Goal: Check status

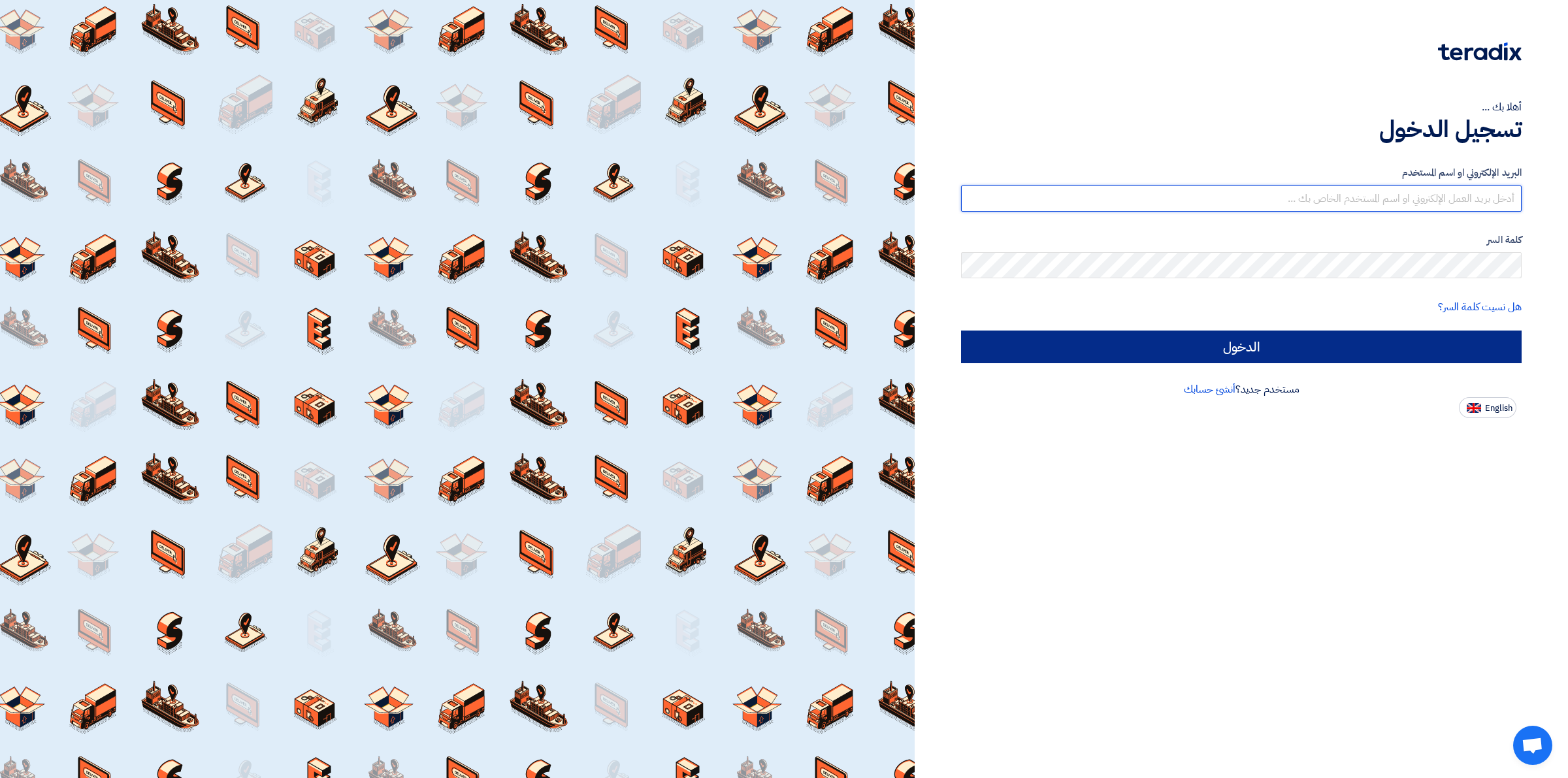
type input "[EMAIL_ADDRESS][DOMAIN_NAME]"
click at [1145, 344] on input "الدخول" at bounding box center [1242, 346] width 561 height 33
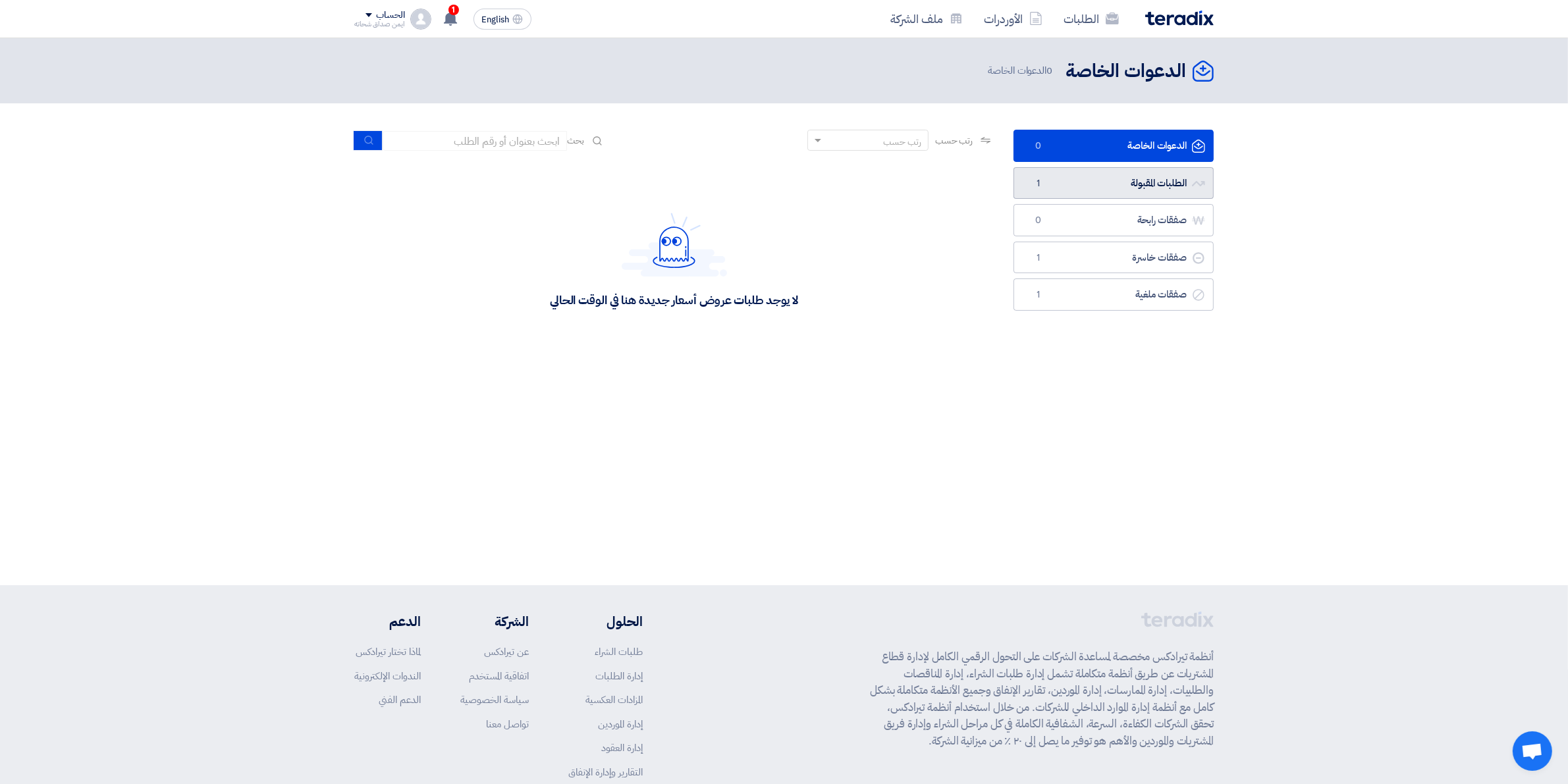
click at [1063, 185] on link "الطلبات المقبولة الطلبات المقبولة 1" at bounding box center [1113, 183] width 200 height 32
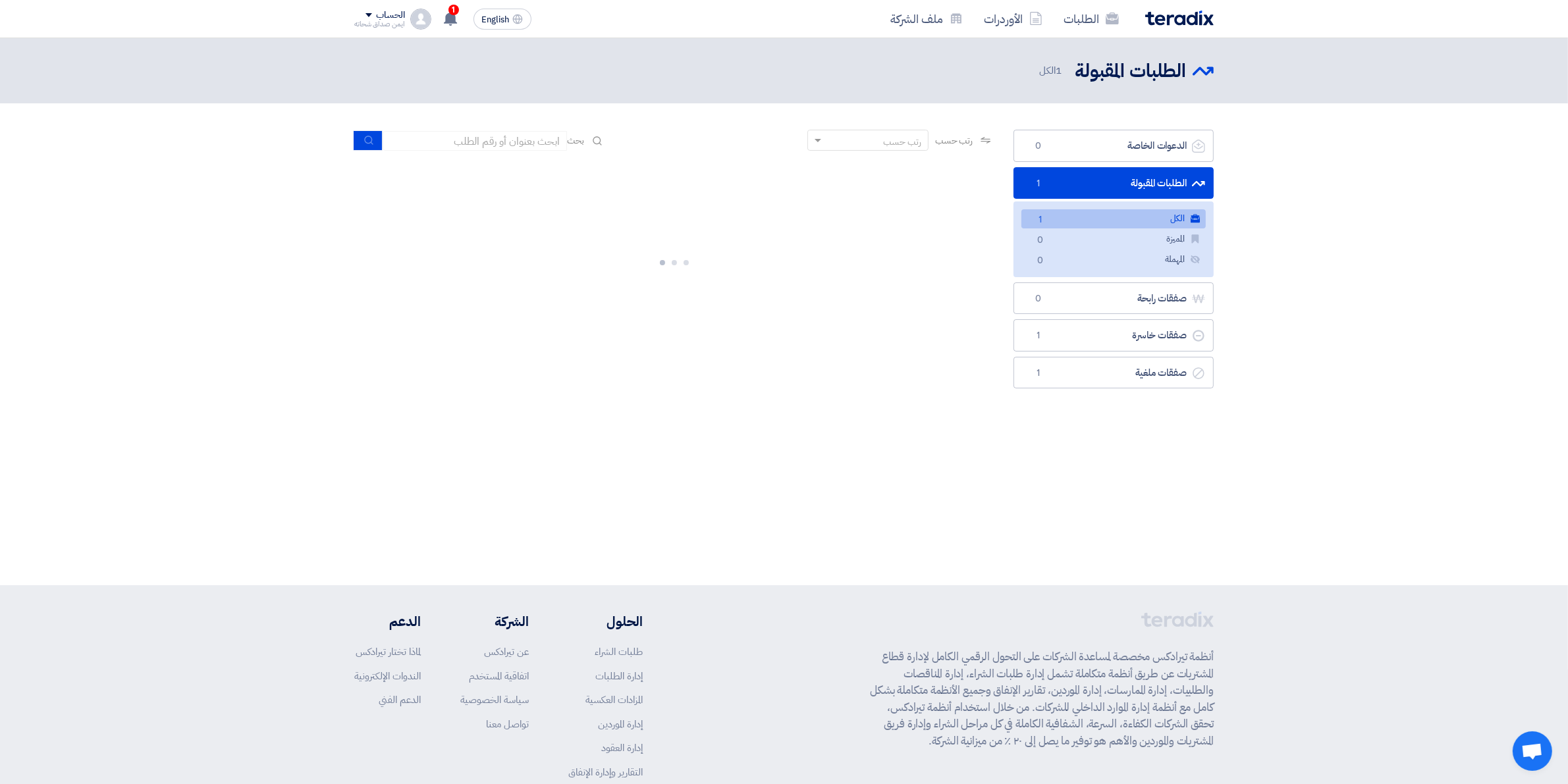
click at [1142, 224] on link "الكل الكل 1" at bounding box center [1113, 218] width 184 height 19
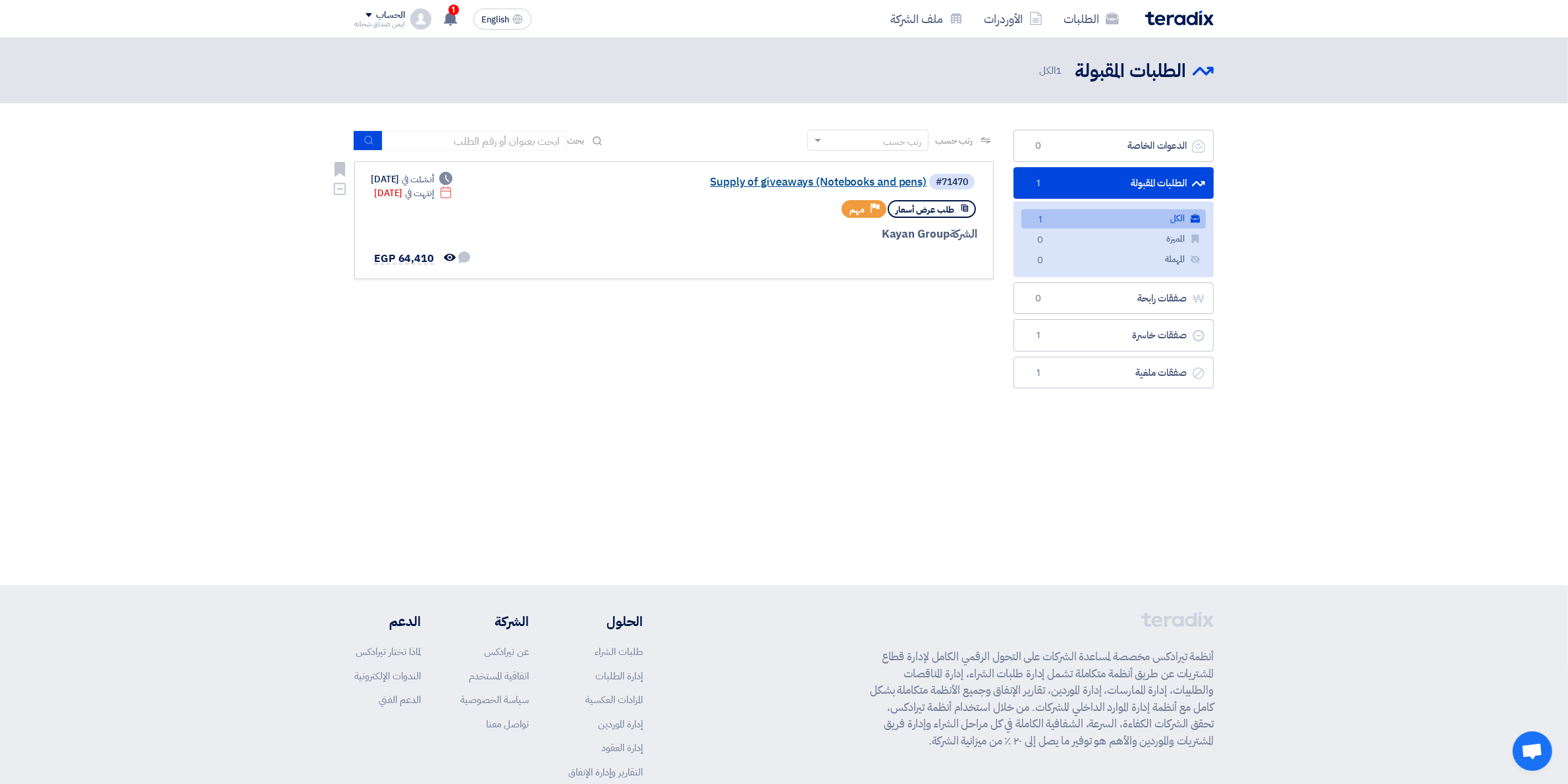
click at [863, 183] on link "Supply of giveaways (Notebooks and pens)" at bounding box center [794, 182] width 263 height 12
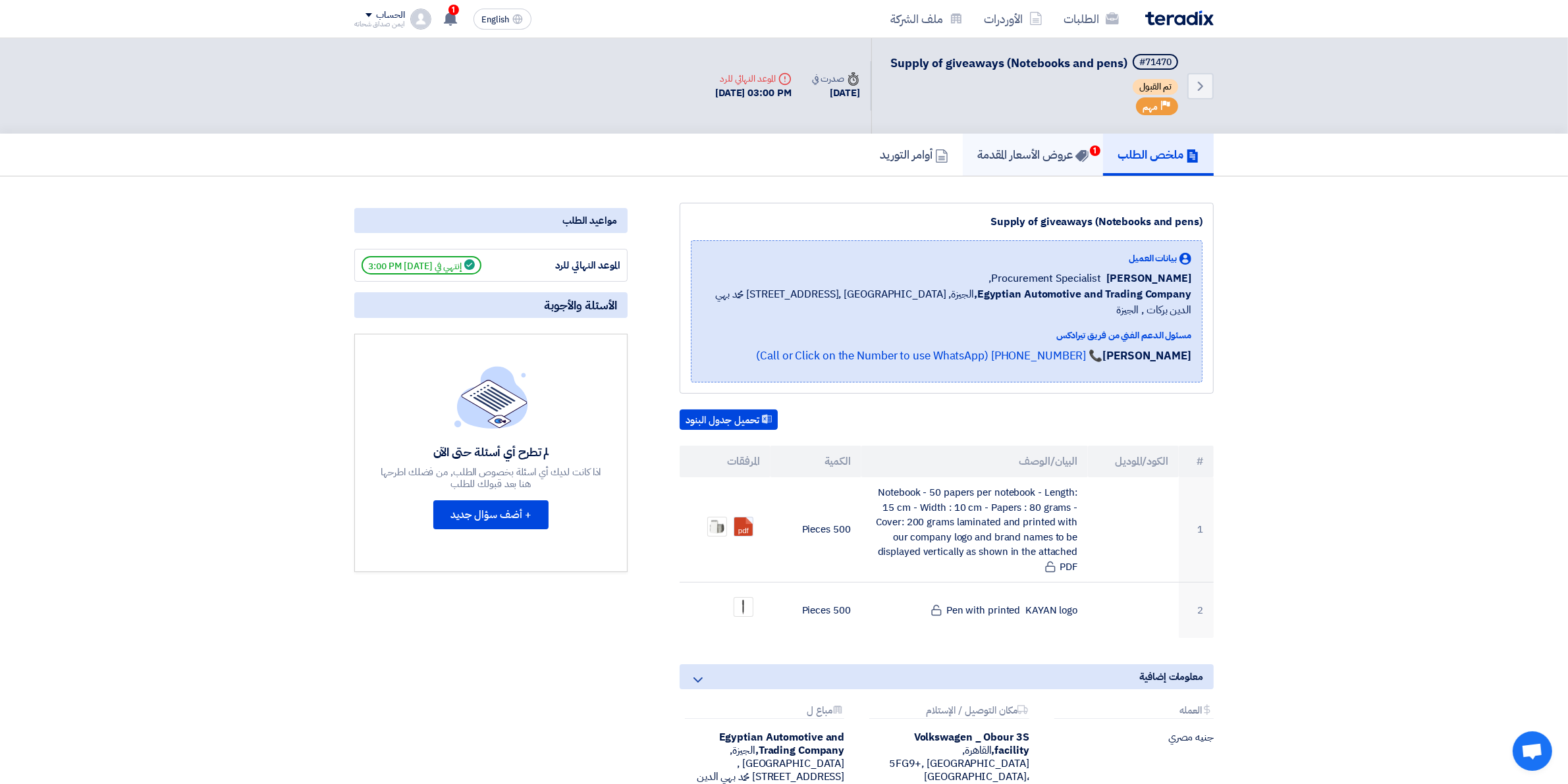
click at [983, 161] on link "عروض الأسعار المقدمة 1" at bounding box center [1032, 155] width 140 height 42
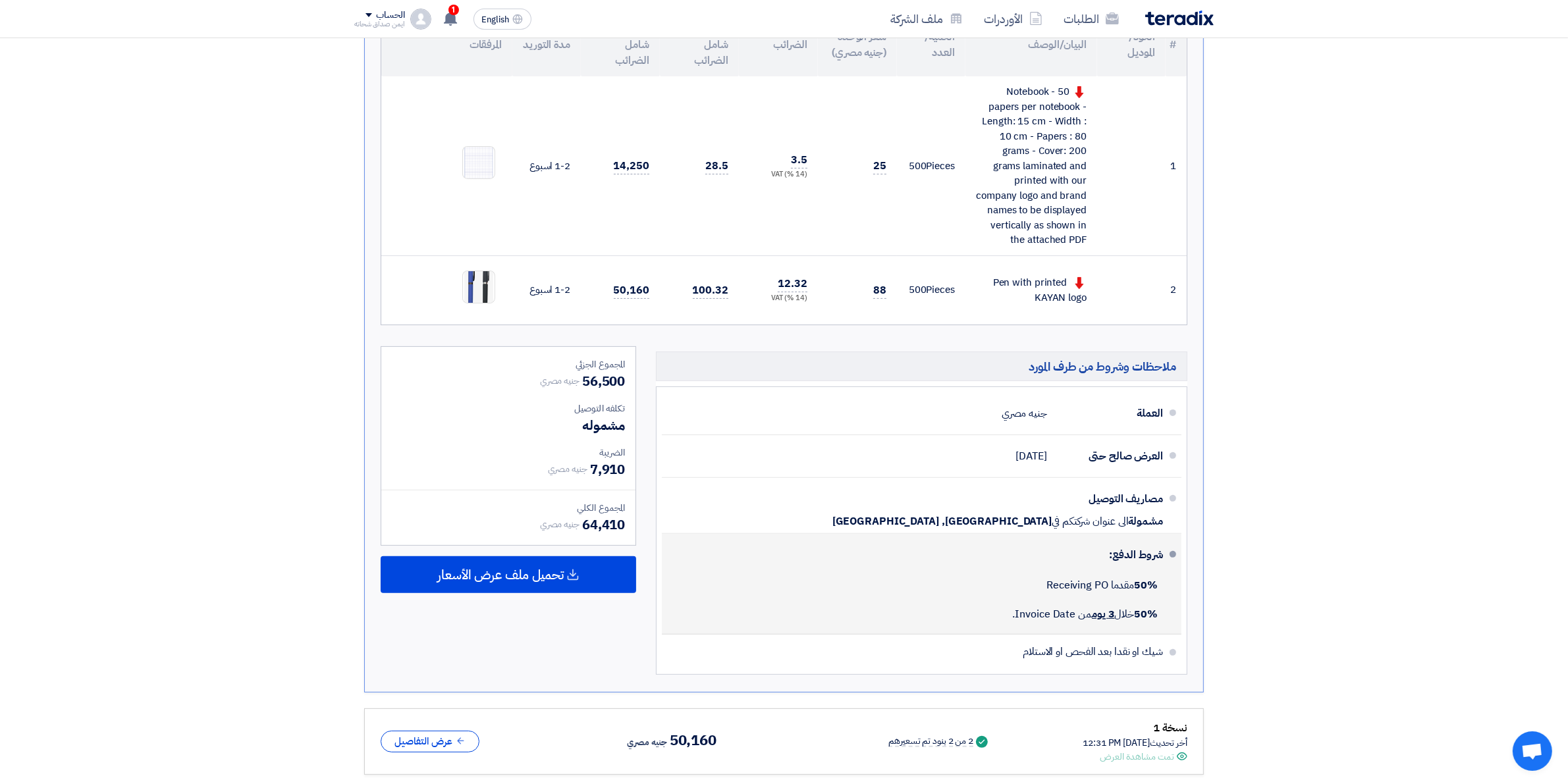
scroll to position [82, 0]
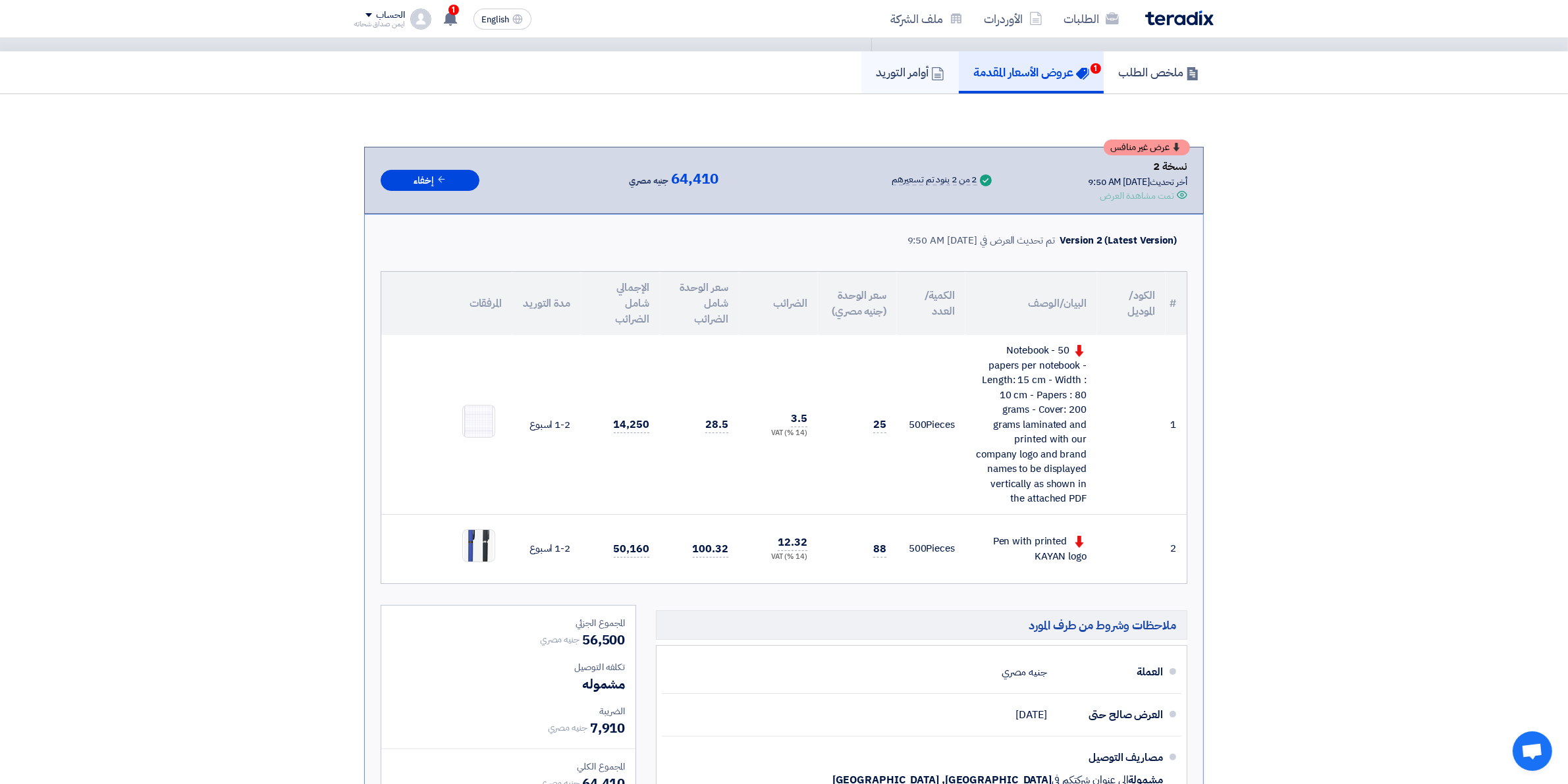
click at [914, 86] on link "أوامر التوريد" at bounding box center [910, 73] width 98 height 42
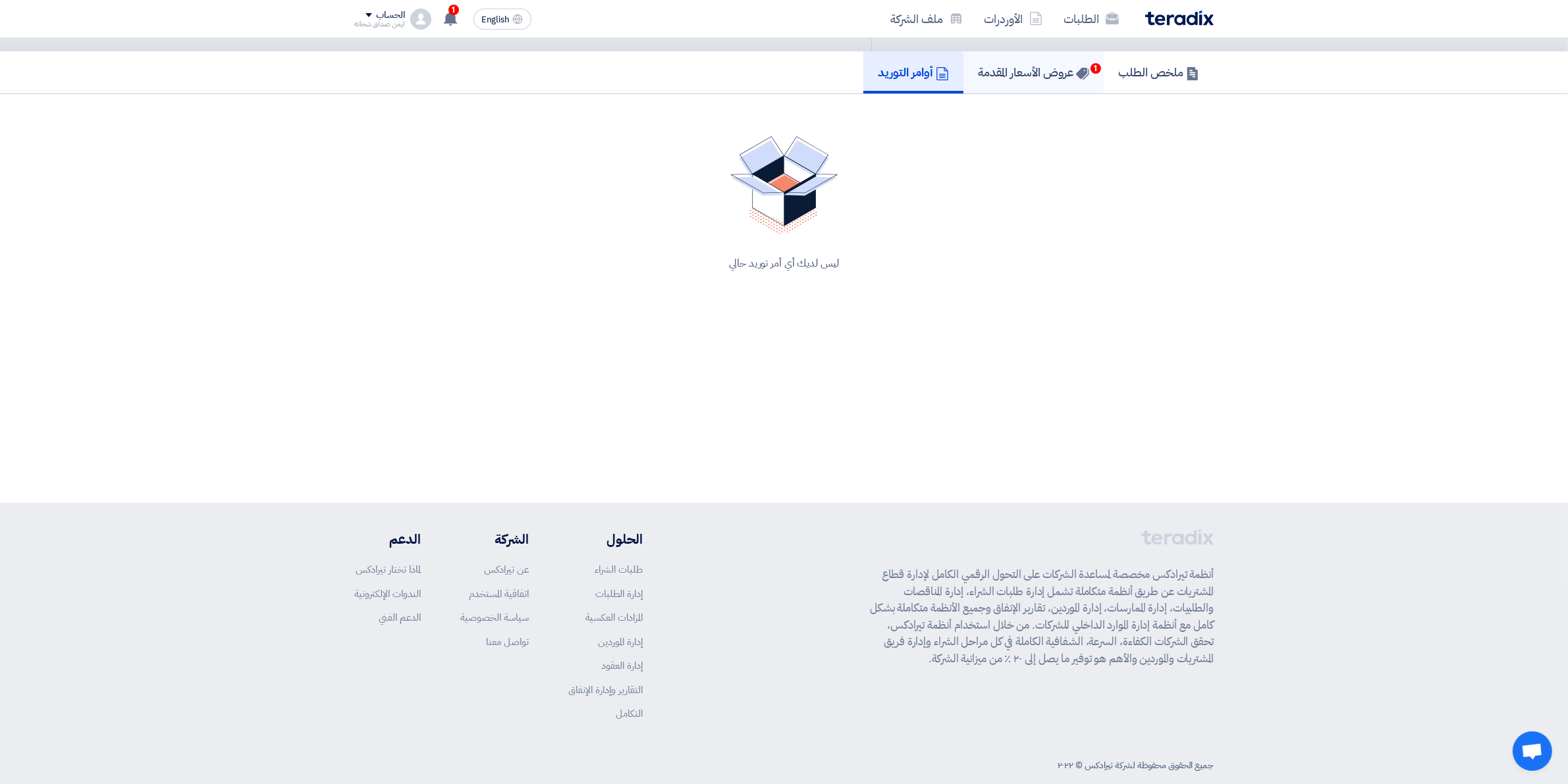
click at [986, 86] on link "عروض الأسعار المقدمة 1" at bounding box center [1033, 73] width 140 height 42
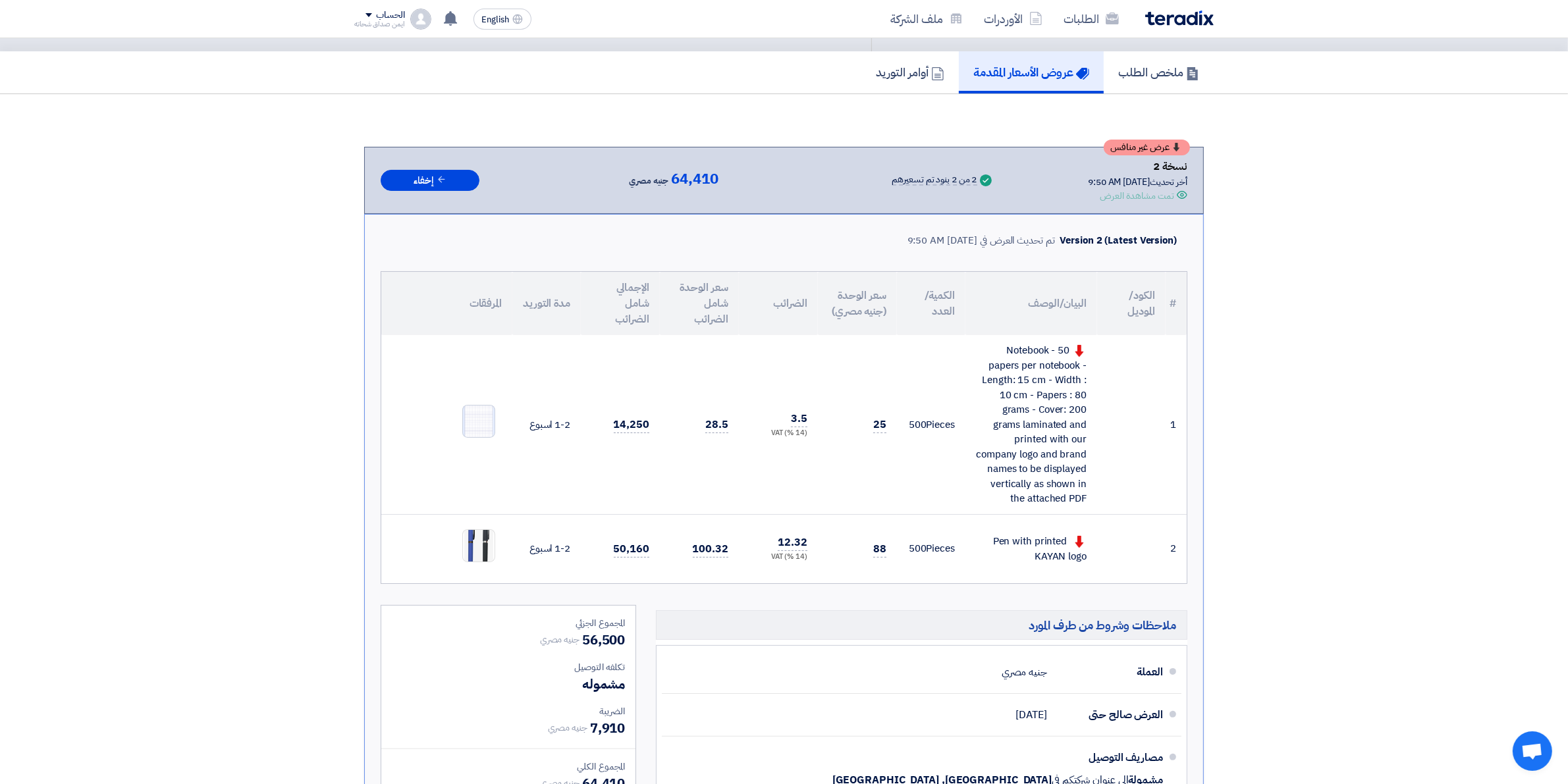
click at [478, 421] on img at bounding box center [478, 421] width 31 height 41
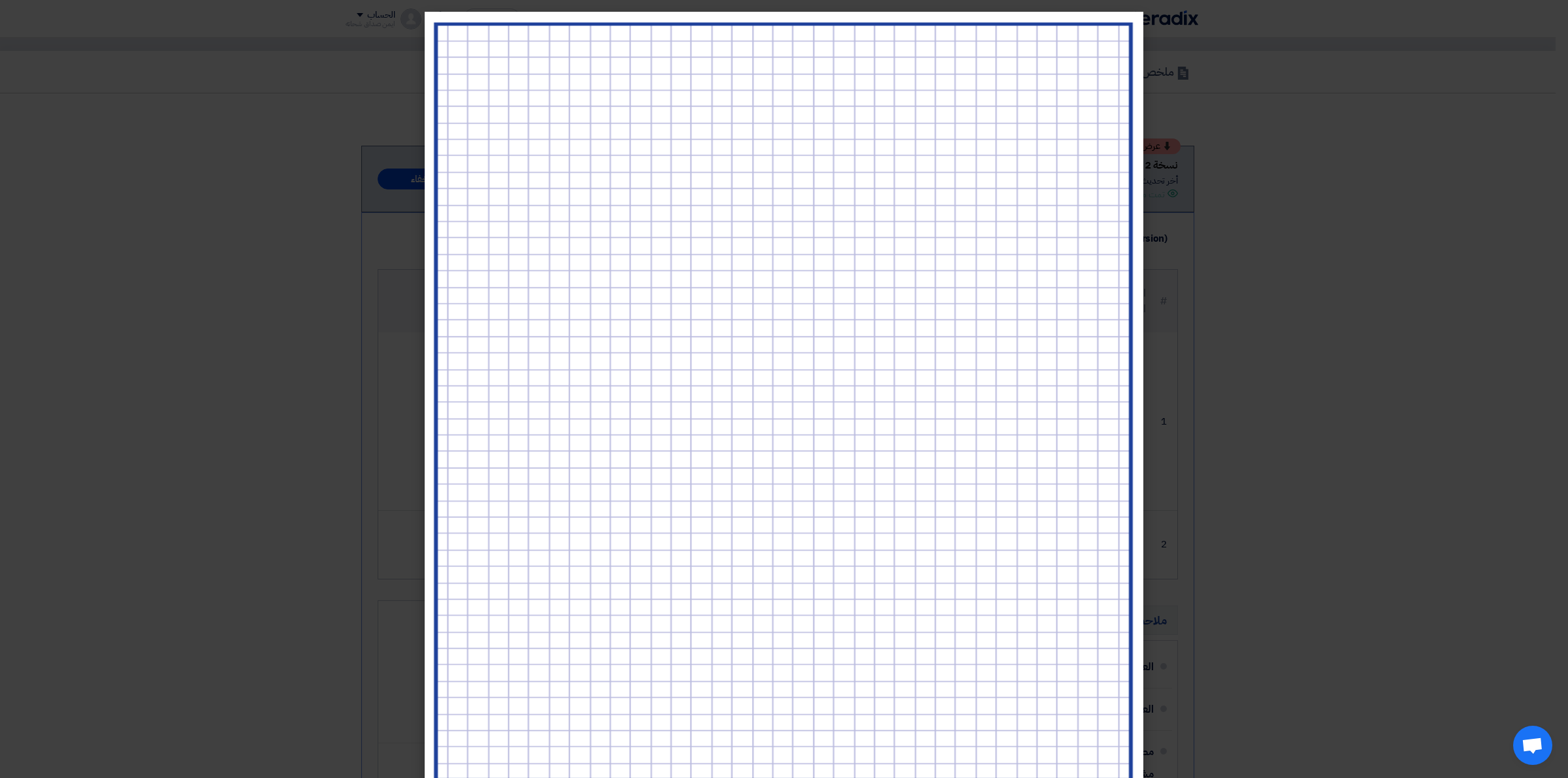
click at [1233, 132] on modal-container at bounding box center [784, 389] width 1568 height 778
